Goal: Navigation & Orientation: Find specific page/section

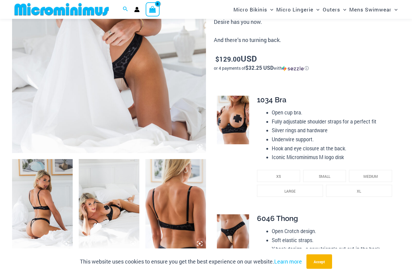
scroll to position [194, 0]
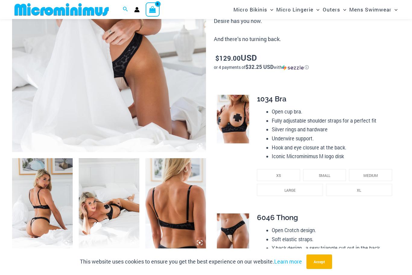
click at [38, 212] on img at bounding box center [42, 203] width 61 height 91
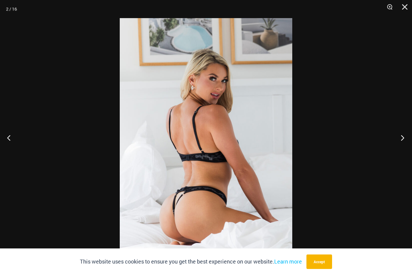
click at [396, 152] on button "Next" at bounding box center [401, 138] width 23 height 30
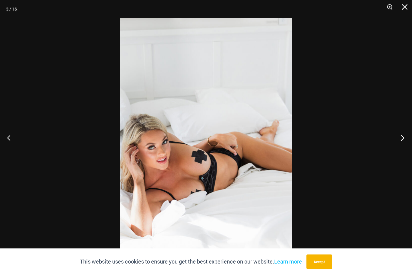
click at [394, 153] on button "Next" at bounding box center [401, 138] width 23 height 30
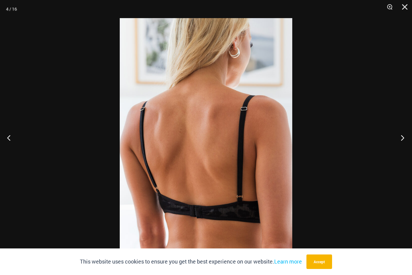
click at [400, 153] on button "Next" at bounding box center [401, 138] width 23 height 30
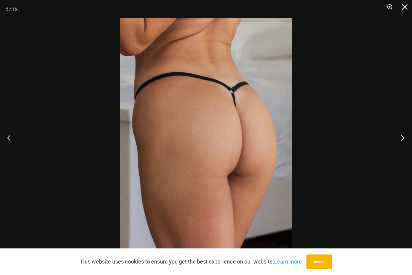
click at [397, 153] on button "Next" at bounding box center [401, 138] width 23 height 30
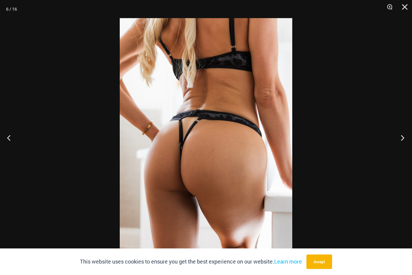
click at [397, 153] on button "Next" at bounding box center [401, 138] width 23 height 30
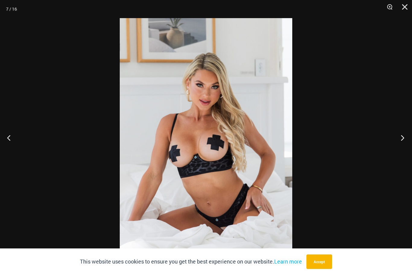
click at [398, 152] on button "Next" at bounding box center [401, 138] width 23 height 30
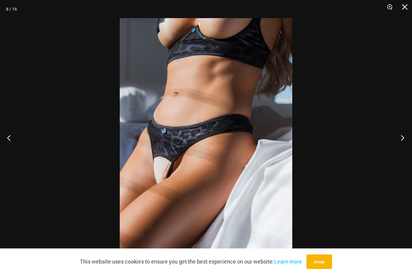
click at [397, 152] on button "Next" at bounding box center [401, 138] width 23 height 30
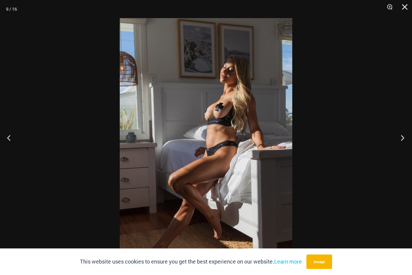
click at [395, 153] on button "Next" at bounding box center [401, 138] width 23 height 30
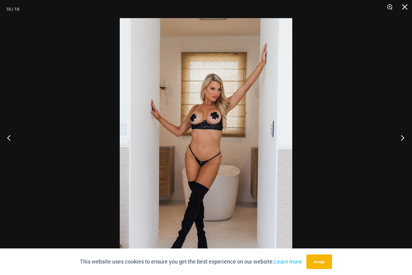
click at [398, 151] on button "Next" at bounding box center [401, 138] width 23 height 30
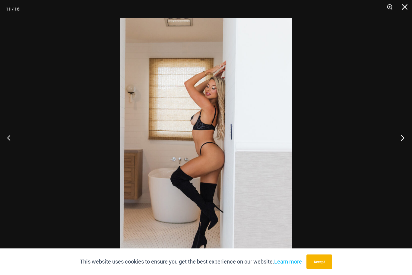
click at [397, 152] on button "Next" at bounding box center [401, 138] width 23 height 30
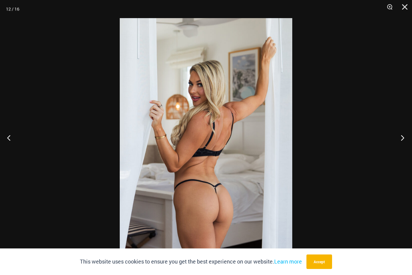
click at [396, 152] on button "Next" at bounding box center [401, 138] width 23 height 30
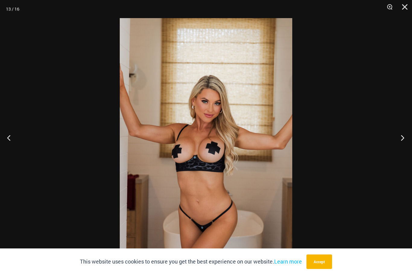
click at [396, 152] on button "Next" at bounding box center [401, 138] width 23 height 30
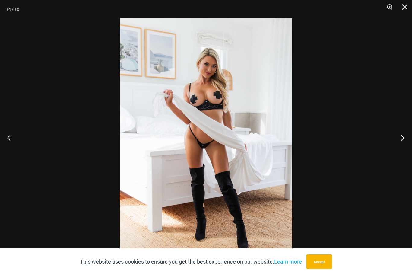
click at [396, 152] on button "Next" at bounding box center [401, 138] width 23 height 30
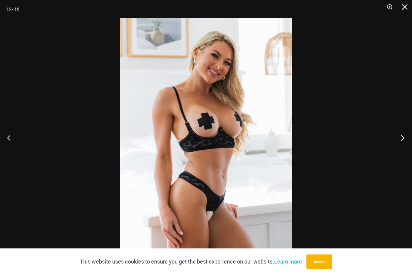
click at [400, 151] on button "Next" at bounding box center [401, 138] width 23 height 30
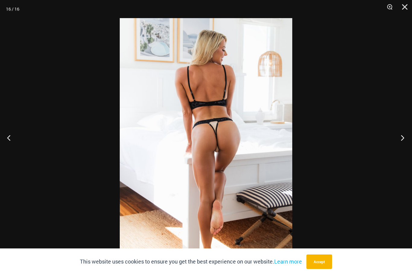
click at [399, 151] on button "Next" at bounding box center [401, 138] width 23 height 30
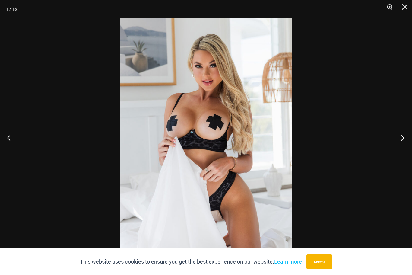
click at [400, 151] on button "Next" at bounding box center [401, 138] width 23 height 30
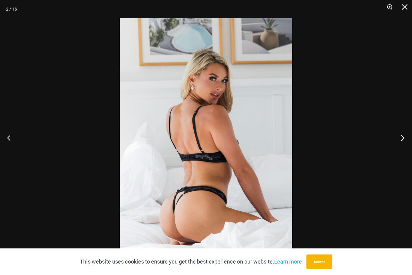
click at [400, 151] on button "Next" at bounding box center [401, 138] width 23 height 30
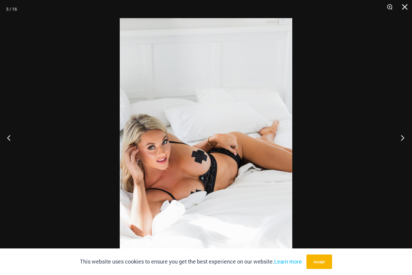
click at [399, 151] on button "Next" at bounding box center [401, 138] width 23 height 30
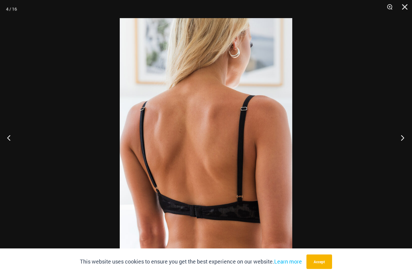
click at [398, 151] on button "Next" at bounding box center [401, 138] width 23 height 30
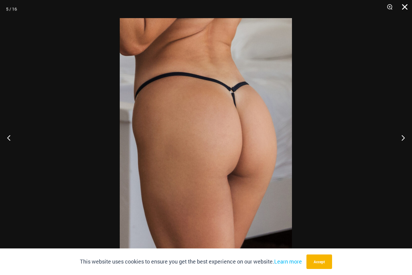
click at [405, 8] on button "Close" at bounding box center [402, 9] width 15 height 18
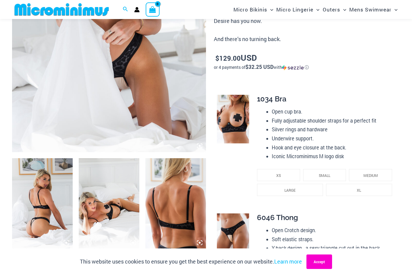
click at [318, 269] on button "Accept" at bounding box center [320, 261] width 26 height 14
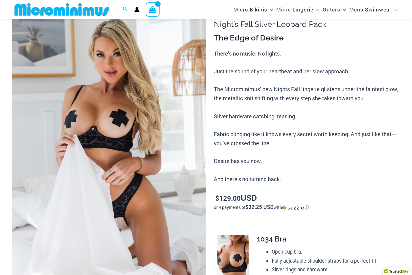
scroll to position [0, 0]
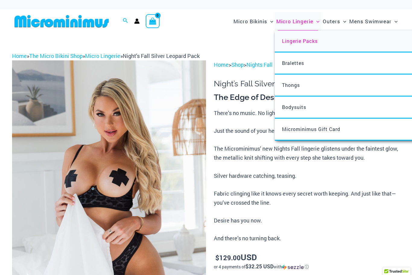
click at [315, 46] on link "Lingerie Packs" at bounding box center [365, 41] width 180 height 22
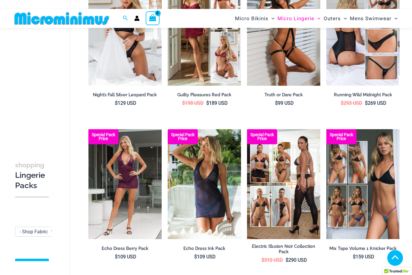
scroll to position [91, 0]
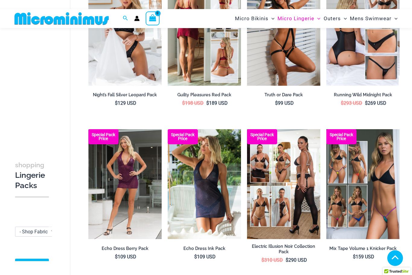
click at [218, 66] on img at bounding box center [204, 31] width 73 height 110
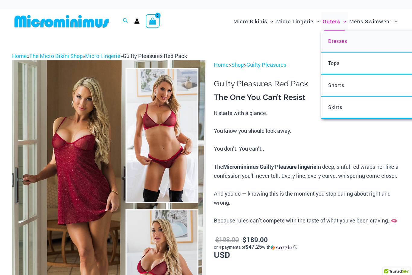
click at [350, 45] on link "Dresses" at bounding box center [411, 41] width 180 height 22
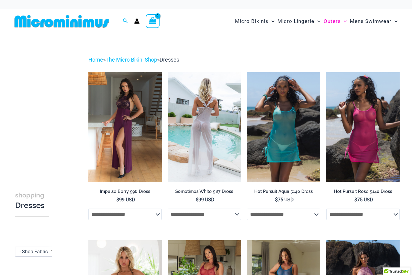
click at [217, 156] on img at bounding box center [204, 127] width 73 height 110
